Goal: Task Accomplishment & Management: Manage account settings

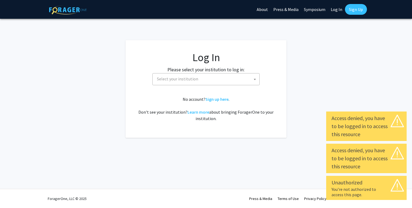
select select
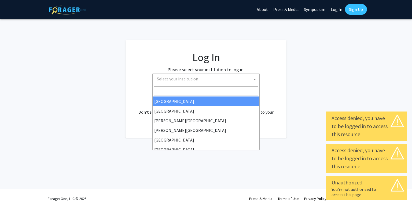
click at [177, 83] on span "Select your institution" at bounding box center [207, 79] width 105 height 11
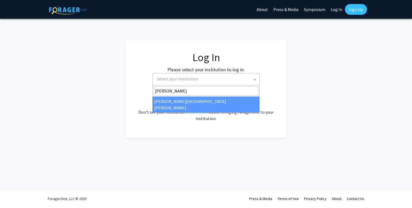
type input "[PERSON_NAME]"
select select "1"
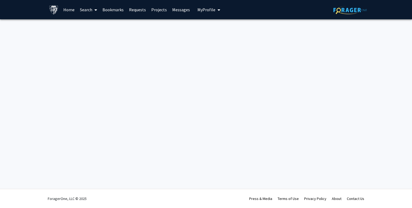
click at [205, 10] on span "My Profile" at bounding box center [206, 9] width 18 height 5
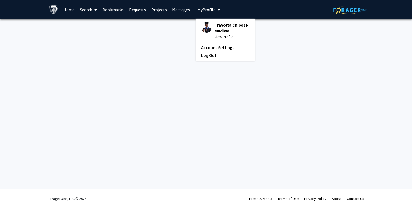
click at [219, 37] on span "View Profile" at bounding box center [232, 37] width 35 height 6
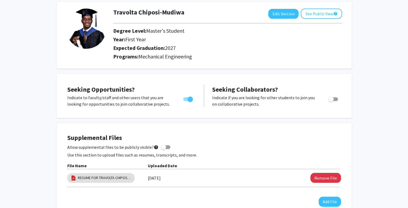
scroll to position [39, 0]
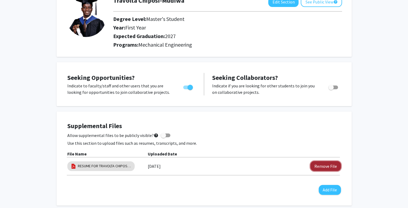
click at [331, 166] on button "Remove File" at bounding box center [325, 166] width 31 height 10
